Goal: Communication & Community: Answer question/provide support

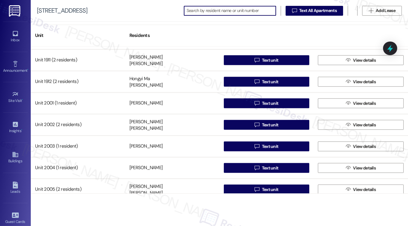
scroll to position [3319, 0]
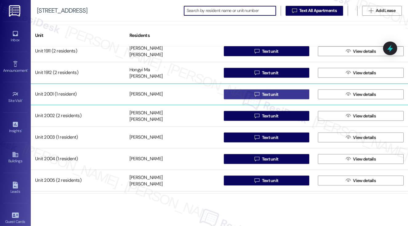
click at [262, 94] on span "Text unit" at bounding box center [270, 94] width 17 height 6
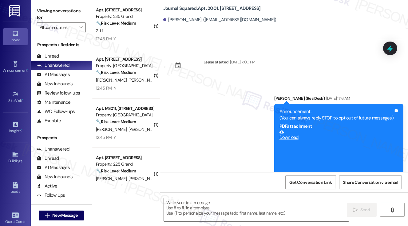
type textarea "Fetching suggested responses. Please feel free to read through the conversation…"
click at [215, 203] on textarea at bounding box center [256, 209] width 185 height 23
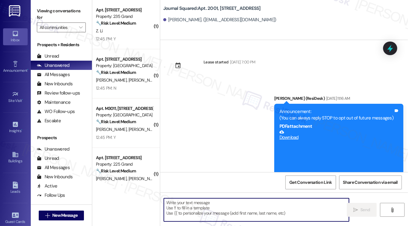
paste textarea "Hi {{first_name}}! Just a quick note—we received a noise complaint about loud m…"
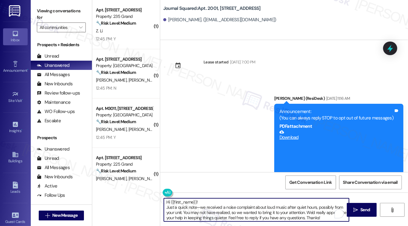
scroll to position [1, 0]
click at [218, 209] on textarea "Hi {{first_name}}! Just a quick note—we received a noise complaint about loud m…" at bounding box center [256, 209] width 185 height 23
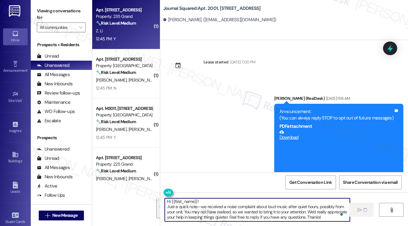
type textarea "Hi {{first_name}}! Just a quick note—we received a noise complaint about loud m…"
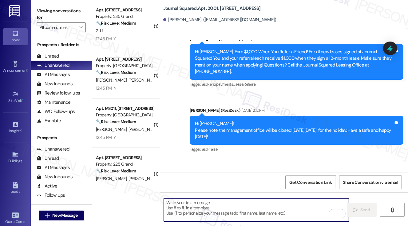
scroll to position [3662, 0]
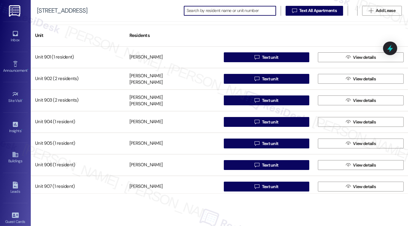
type input "2"
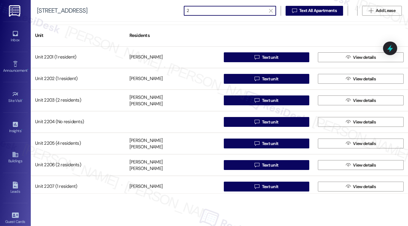
drag, startPoint x: 215, startPoint y: 11, endPoint x: 162, endPoint y: 11, distance: 53.5
click at [162, 11] on div "615 Pavonia Avenue  2   Text All Apartments  Add Lease" at bounding box center [219, 11] width 377 height 22
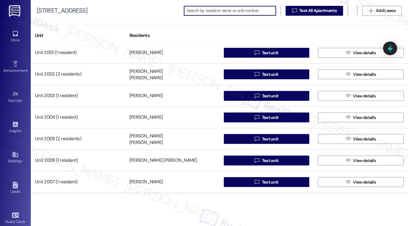
scroll to position [3350, 0]
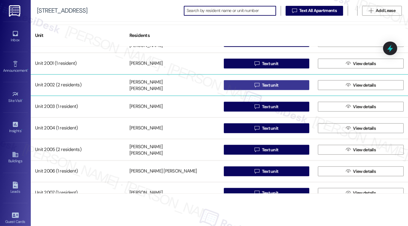
click at [293, 86] on button " Text unit" at bounding box center [267, 85] width 86 height 10
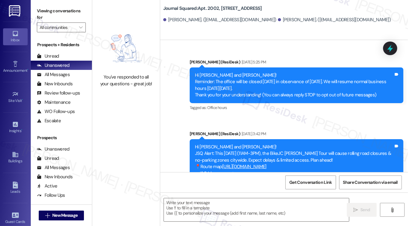
type textarea "Fetching suggested responses. Please feel free to read through the conversation…"
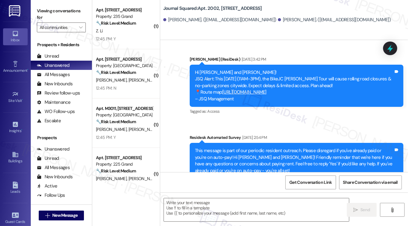
scroll to position [184, 0]
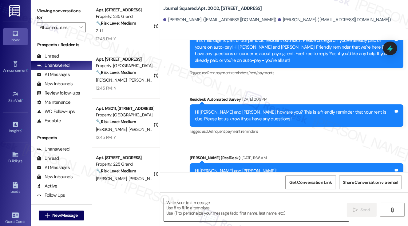
click at [207, 201] on textarea at bounding box center [256, 209] width 185 height 23
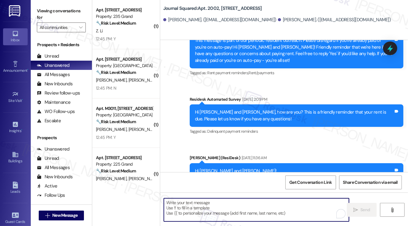
paste textarea "Hi {{first_name}}! Just a quick note—we received a noise complaint about loud m…"
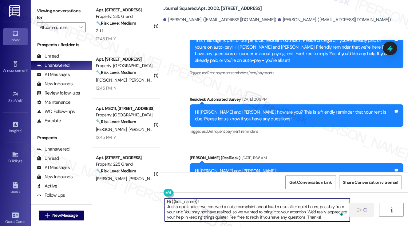
scroll to position [1, 0]
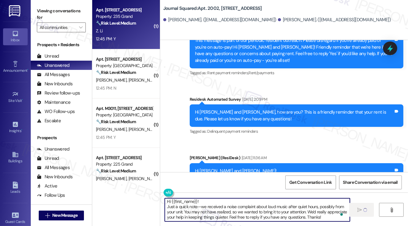
type textarea "Hi {{first_name}}! Just a quick note—we received a noise complaint about loud m…"
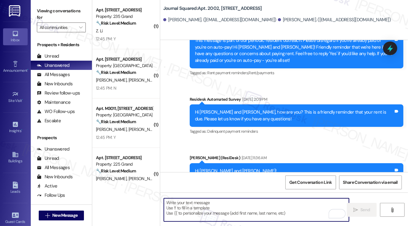
scroll to position [0, 0]
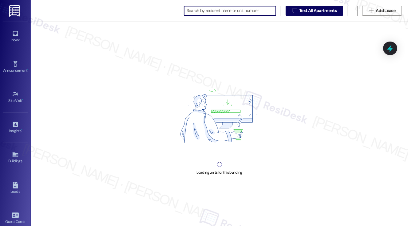
click at [219, 12] on input at bounding box center [231, 10] width 89 height 9
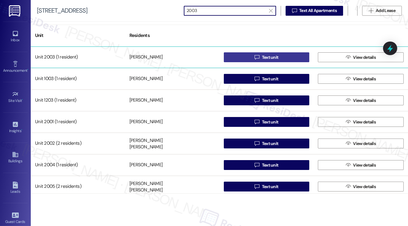
type input "2003"
click at [265, 56] on span "Text unit" at bounding box center [270, 57] width 17 height 6
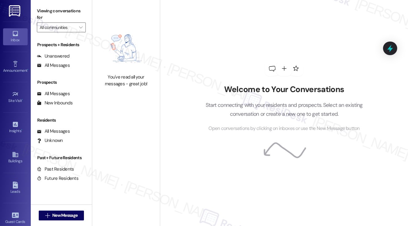
click at [268, 58] on div "Welcome to Your Conversations Start connecting with your residents and prospect…" at bounding box center [284, 96] width 184 height 180
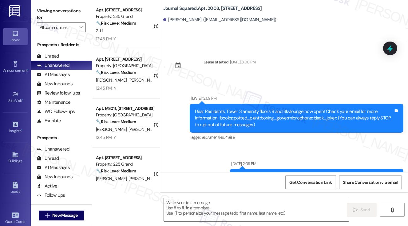
type textarea "Fetching suggested responses. Please feel free to read through the conversation…"
click at [214, 204] on textarea at bounding box center [256, 209] width 185 height 23
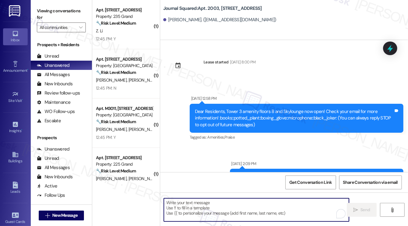
paste textarea "Hi {{first_name}}! Just a quick note—we received a noise complaint about loud m…"
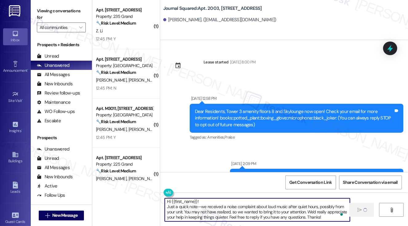
scroll to position [1, 0]
type textarea "Hi {{first_name}}! Just a quick note—we received a noise complaint about loud m…"
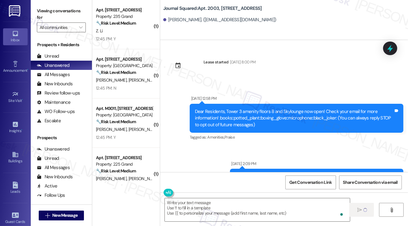
scroll to position [0, 0]
click at [48, 18] on label "Viewing conversations for" at bounding box center [61, 14] width 49 height 16
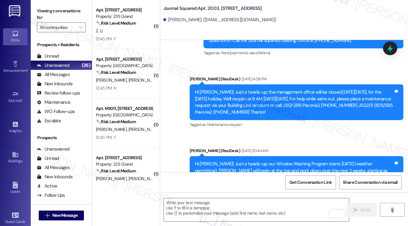
scroll to position [3927, 0]
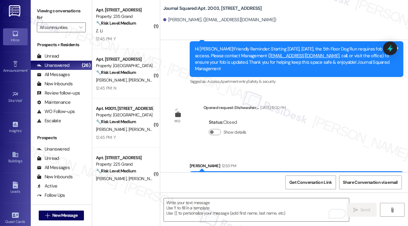
click at [240, 175] on div "Hi Ryan! Just a quick note—we received a noise complaint about loud music after…" at bounding box center [294, 188] width 199 height 26
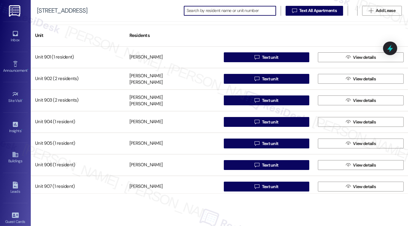
click at [191, 11] on input at bounding box center [231, 10] width 89 height 9
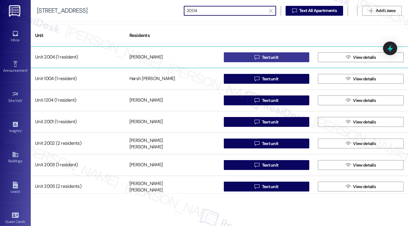
type input "2004"
click at [265, 55] on span "Text unit" at bounding box center [270, 57] width 17 height 6
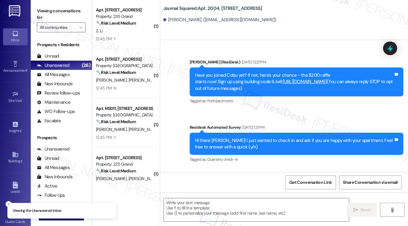
type textarea "Fetching suggested responses. Please feel free to read through the conversation…"
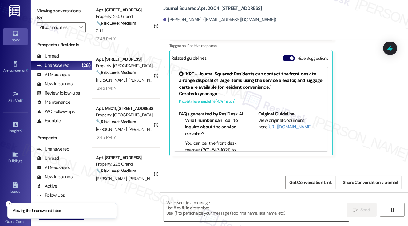
scroll to position [1489, 0]
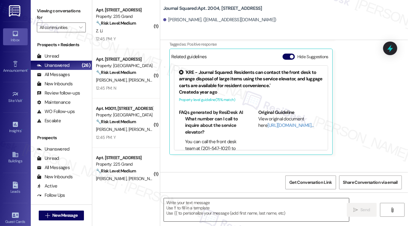
click at [225, 206] on textarea at bounding box center [256, 209] width 185 height 23
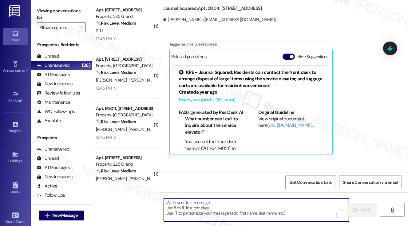
paste textarea "Hi {{first_name}}! Just a quick note—we received a noise complaint about loud m…"
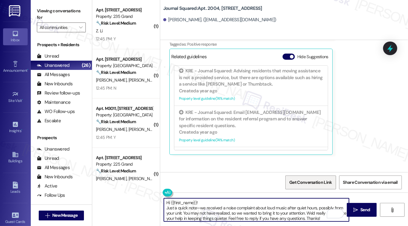
scroll to position [215, 0]
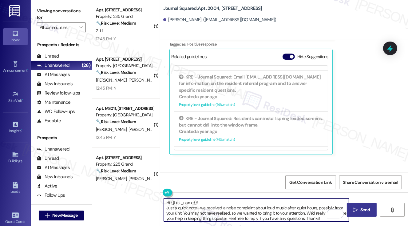
type textarea "Hi {{first_name}}! Just a quick note—we received a noise complaint about loud m…"
click at [355, 207] on icon "" at bounding box center [355, 209] width 5 height 5
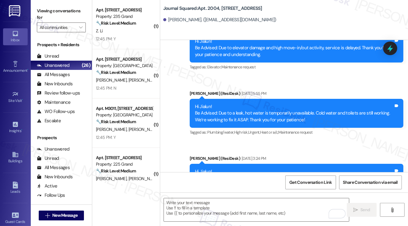
scroll to position [5256, 0]
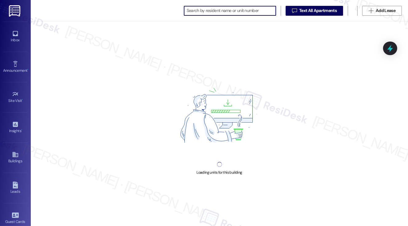
click at [214, 10] on input at bounding box center [231, 10] width 89 height 9
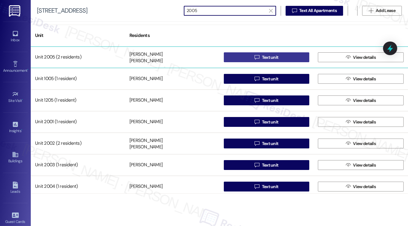
type input "2005"
click at [255, 56] on icon "" at bounding box center [256, 57] width 5 height 5
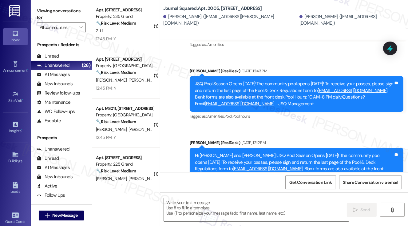
type textarea "Fetching suggested responses. Please feel free to read through the conversation…"
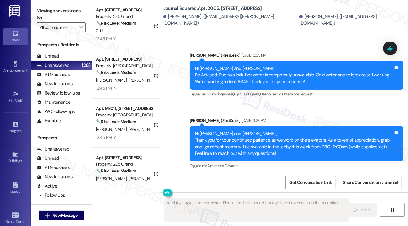
scroll to position [1036, 0]
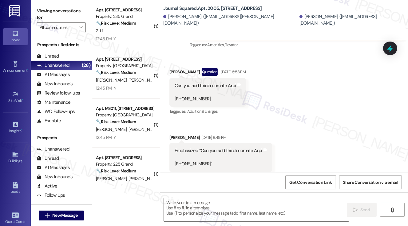
drag, startPoint x: 47, startPoint y: 3, endPoint x: 63, endPoint y: 11, distance: 17.9
click at [47, 3] on div "Viewing conversations for All communities " at bounding box center [61, 19] width 61 height 38
click at [255, 207] on textarea at bounding box center [256, 209] width 185 height 23
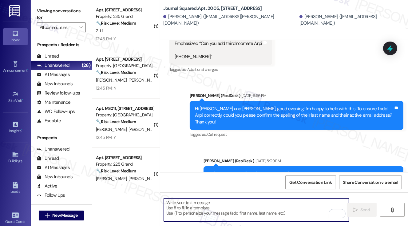
scroll to position [1153, 0]
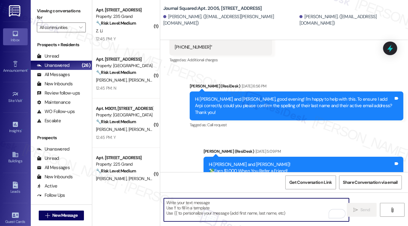
click at [248, 211] on textarea "To enrich screen reader interactions, please activate Accessibility in Grammarl…" at bounding box center [256, 209] width 185 height 23
paste textarea "Hi {{first_name}}! Just a quick note—we received a noise complaint about loud m…"
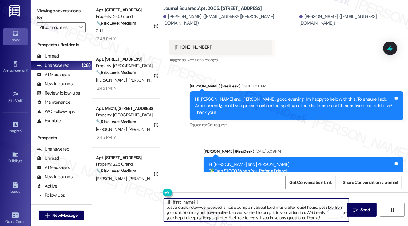
scroll to position [1, 0]
type textarea "Hi {{first_name}}! Just a quick note—we received a noise complaint about loud m…"
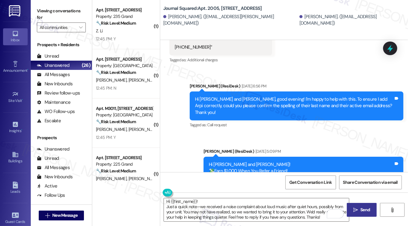
click at [359, 210] on span "Send" at bounding box center [365, 209] width 12 height 6
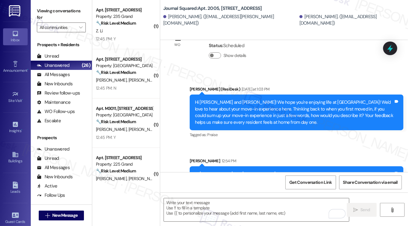
scroll to position [1768, 0]
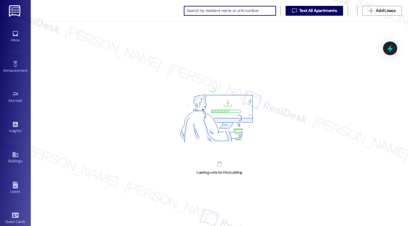
click at [236, 12] on input at bounding box center [231, 10] width 89 height 9
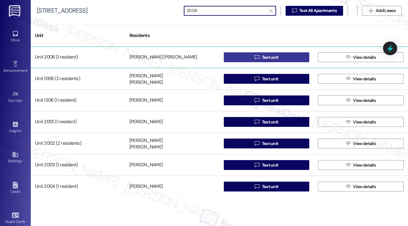
type input "2006"
click at [256, 55] on icon "" at bounding box center [256, 57] width 5 height 5
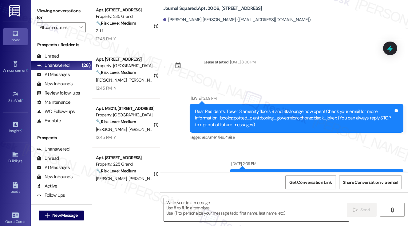
type textarea "Fetching suggested responses. Please feel free to read through the conversation…"
click at [226, 204] on textarea at bounding box center [256, 209] width 185 height 23
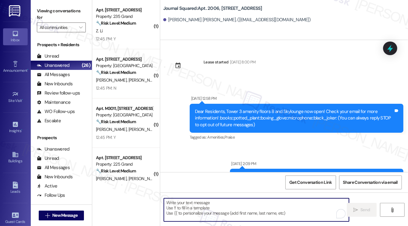
paste textarea "Hi {{first_name}}! Just a quick note—we received a noise complaint about loud m…"
type textarea "Hi {{first_name}}! Just a quick note—we received a noise complaint about loud m…"
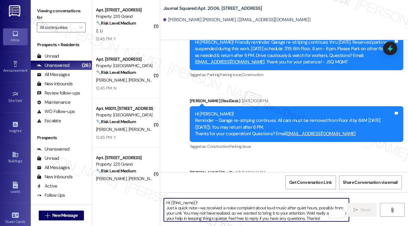
scroll to position [3940, 0]
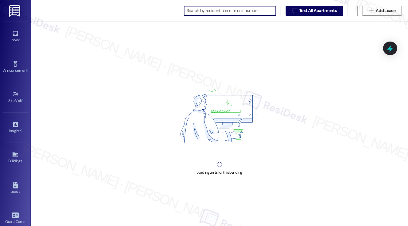
click at [234, 11] on input at bounding box center [231, 10] width 89 height 9
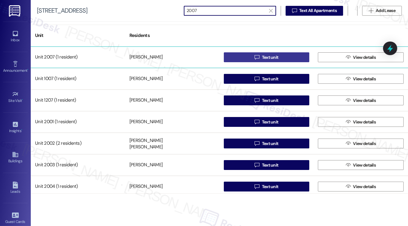
type input "2007"
click at [262, 57] on span "Text unit" at bounding box center [270, 57] width 17 height 6
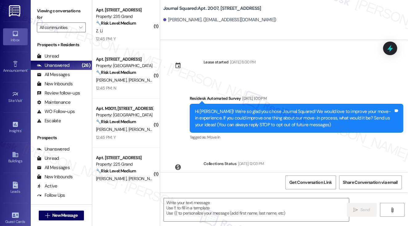
type textarea "Fetching suggested responses. Please feel free to read through the conversation…"
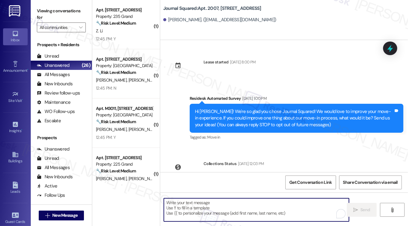
click at [224, 206] on textarea "To enrich screen reader interactions, please activate Accessibility in Grammarl…" at bounding box center [256, 209] width 185 height 23
paste textarea "Hi {{first_name}}! Just a quick note—we received a noise complaint about loud m…"
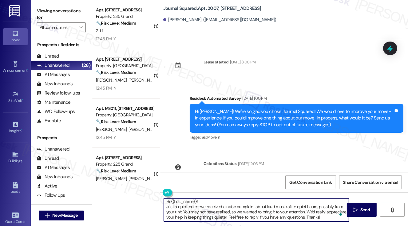
scroll to position [1, 0]
type textarea "Hi {{first_name}}! Just a quick note—we received a noise complaint about loud m…"
click at [246, 207] on textarea "Hi {{first_name}}! Just a quick note—we received a noise complaint about loud m…" at bounding box center [256, 209] width 185 height 23
click at [360, 213] on button " Send" at bounding box center [362, 210] width 30 height 14
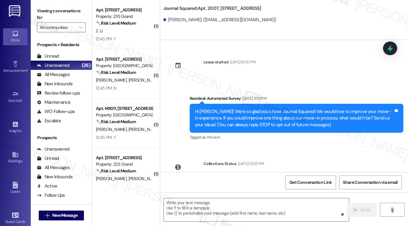
scroll to position [165, 0]
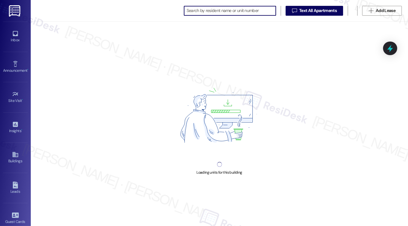
click at [210, 10] on input at bounding box center [231, 10] width 89 height 9
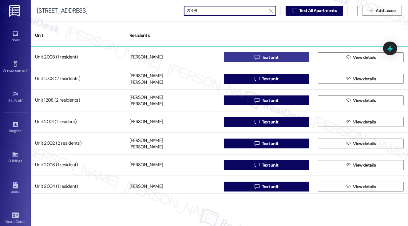
type input "2008"
click at [237, 56] on button " Text unit" at bounding box center [267, 57] width 86 height 10
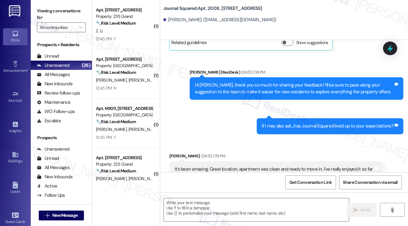
type textarea "Fetching suggested responses. Please feel free to read through the conversation…"
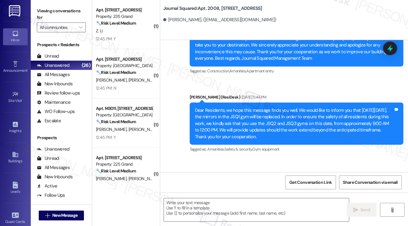
scroll to position [4530, 0]
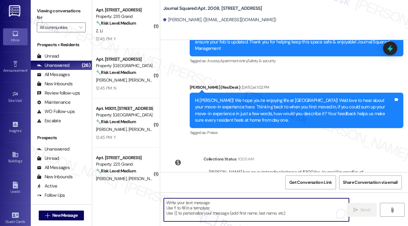
click at [242, 203] on textarea "To enrich screen reader interactions, please activate Accessibility in Grammarl…" at bounding box center [256, 209] width 185 height 23
paste textarea "Hi {{first_name}}! Just a quick note—we received a noise complaint about loud m…"
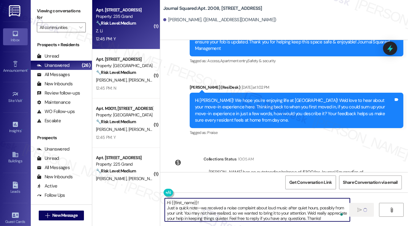
type textarea "Hi {{first_name}}! Just a quick note—we received a noise complaint about loud m…"
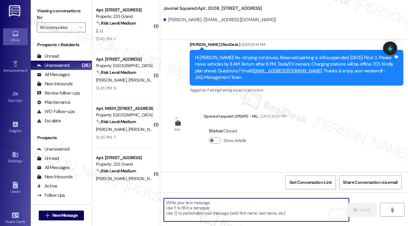
scroll to position [4593, 0]
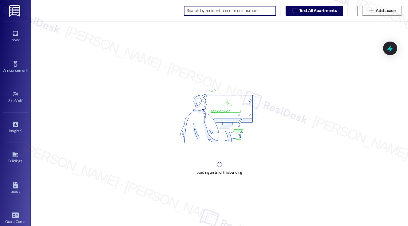
click at [203, 12] on input at bounding box center [231, 10] width 89 height 9
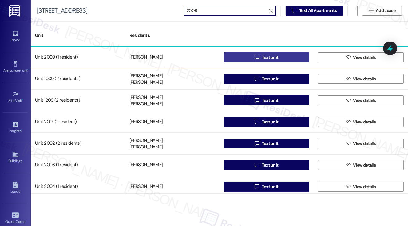
type input "2009"
click at [250, 56] on button " Text unit" at bounding box center [267, 57] width 86 height 10
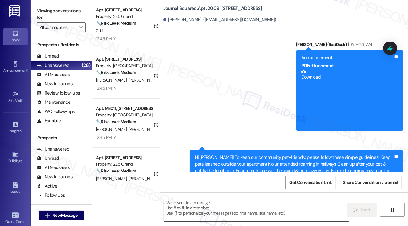
type textarea "Fetching suggested responses. Please feel free to read through the conversation…"
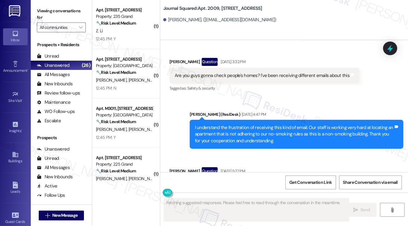
scroll to position [609, 0]
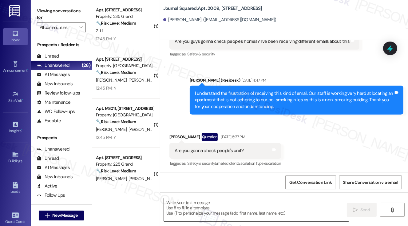
click at [238, 207] on textarea at bounding box center [256, 209] width 185 height 23
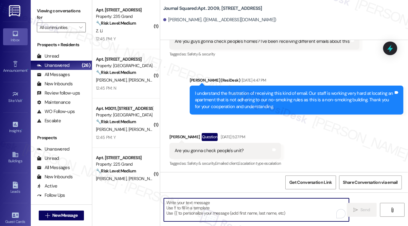
paste textarea "Hi {{first_name}}! Just a quick note—we received a noise complaint about loud m…"
type textarea "Hi {{first_name}}! Just a quick note—we received a noise complaint about loud m…"
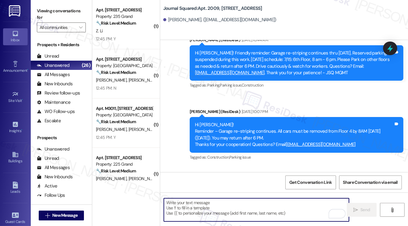
scroll to position [3865, 0]
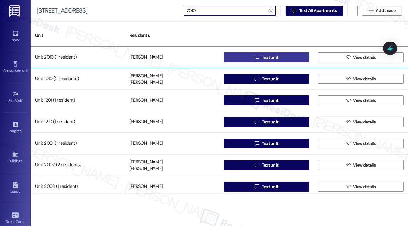
type input "2010"
click at [251, 55] on button " Text unit" at bounding box center [267, 57] width 86 height 10
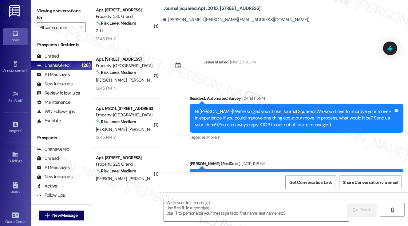
type textarea "Fetching suggested responses. Please feel free to read through the conversation…"
click at [238, 203] on textarea at bounding box center [256, 209] width 185 height 23
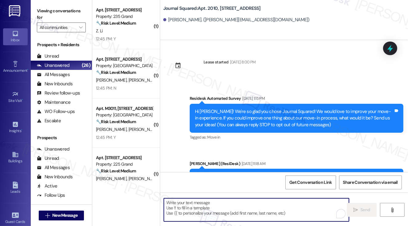
paste textarea "Hi {{first_name}}! Just a quick note—we received a noise complaint about loud m…"
type textarea "Hi {{first_name}}! Just a quick note—we received a noise complaint about loud m…"
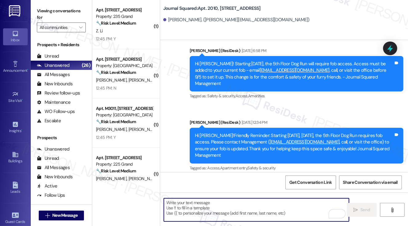
scroll to position [588, 0]
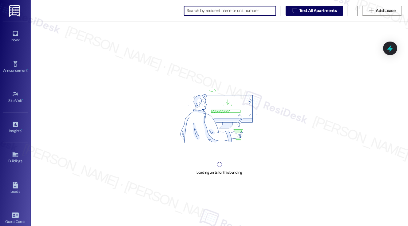
click at [193, 11] on input at bounding box center [231, 10] width 89 height 9
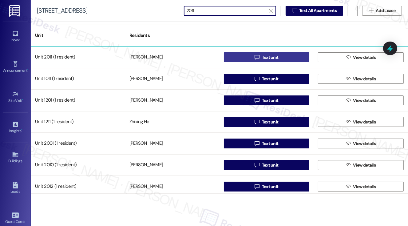
type input "2011"
click at [251, 55] on button " Text unit" at bounding box center [267, 57] width 86 height 10
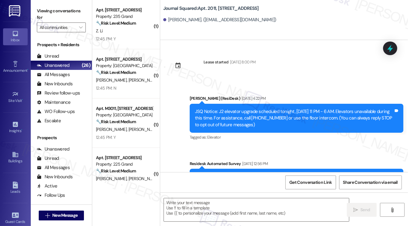
type textarea "Fetching suggested responses. Please feel free to read through the conversation…"
click at [38, 6] on div "Viewing conversations for All communities " at bounding box center [61, 19] width 61 height 38
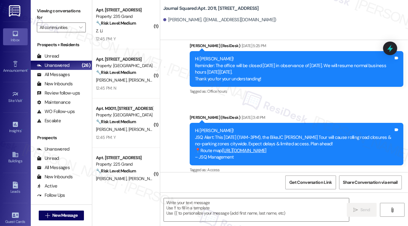
scroll to position [2387, 0]
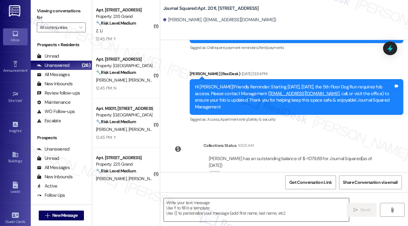
click at [270, 204] on textarea at bounding box center [256, 209] width 185 height 23
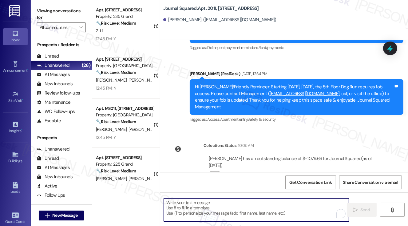
paste textarea "Hi {{first_name}}! Just a quick note—we received a noise complaint about loud m…"
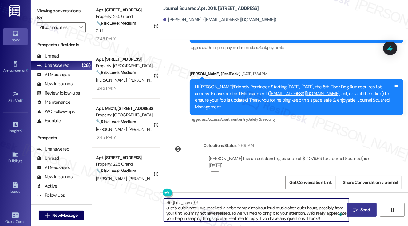
type textarea "Hi {{first_name}}! Just a quick note—we received a noise complaint about loud m…"
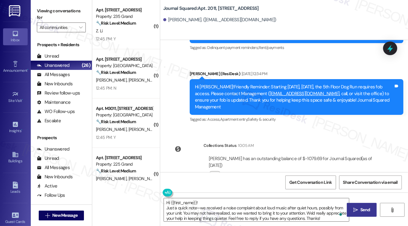
click at [358, 206] on span " Send" at bounding box center [361, 209] width 19 height 6
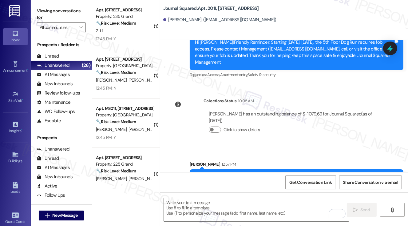
scroll to position [2449, 0]
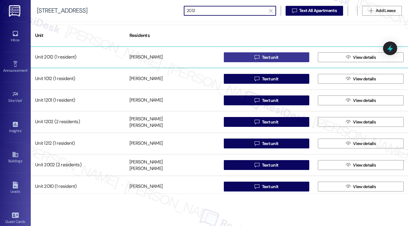
type input "2012"
click at [242, 53] on button " Text unit" at bounding box center [267, 57] width 86 height 10
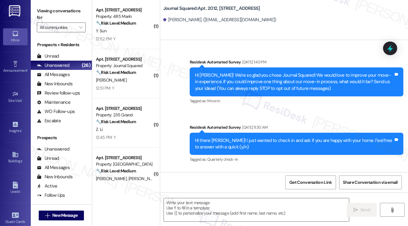
type textarea "Fetching suggested responses. Please feel free to read through the conversation…"
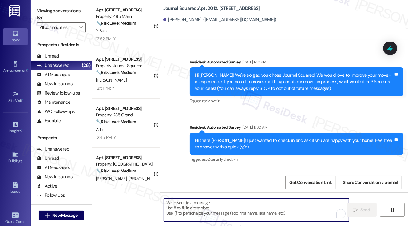
click at [226, 203] on textarea "To enrich screen reader interactions, please activate Accessibility in Grammarl…" at bounding box center [256, 209] width 185 height 23
paste textarea "Hi {{first_name}}! Just a quick note—we received a noise complaint about loud m…"
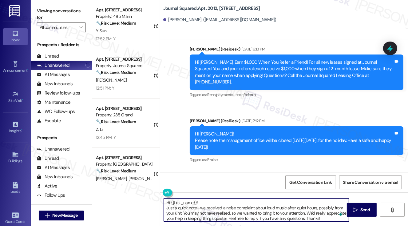
scroll to position [1677, 0]
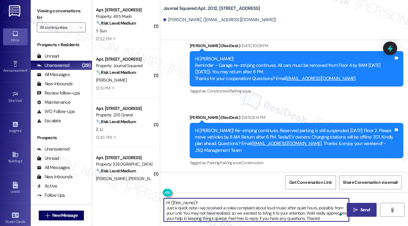
type textarea "Hi {{first_name}}! Just a quick note—we received a noise complaint about loud m…"
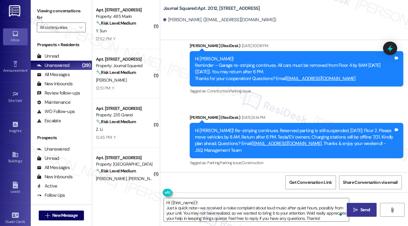
click at [372, 207] on button " Send" at bounding box center [362, 210] width 30 height 14
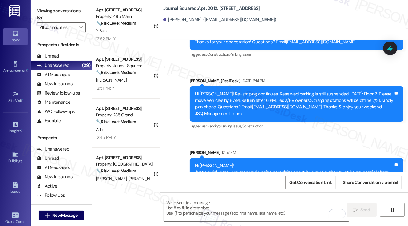
scroll to position [1739, 0]
